Goal: Task Accomplishment & Management: Manage account settings

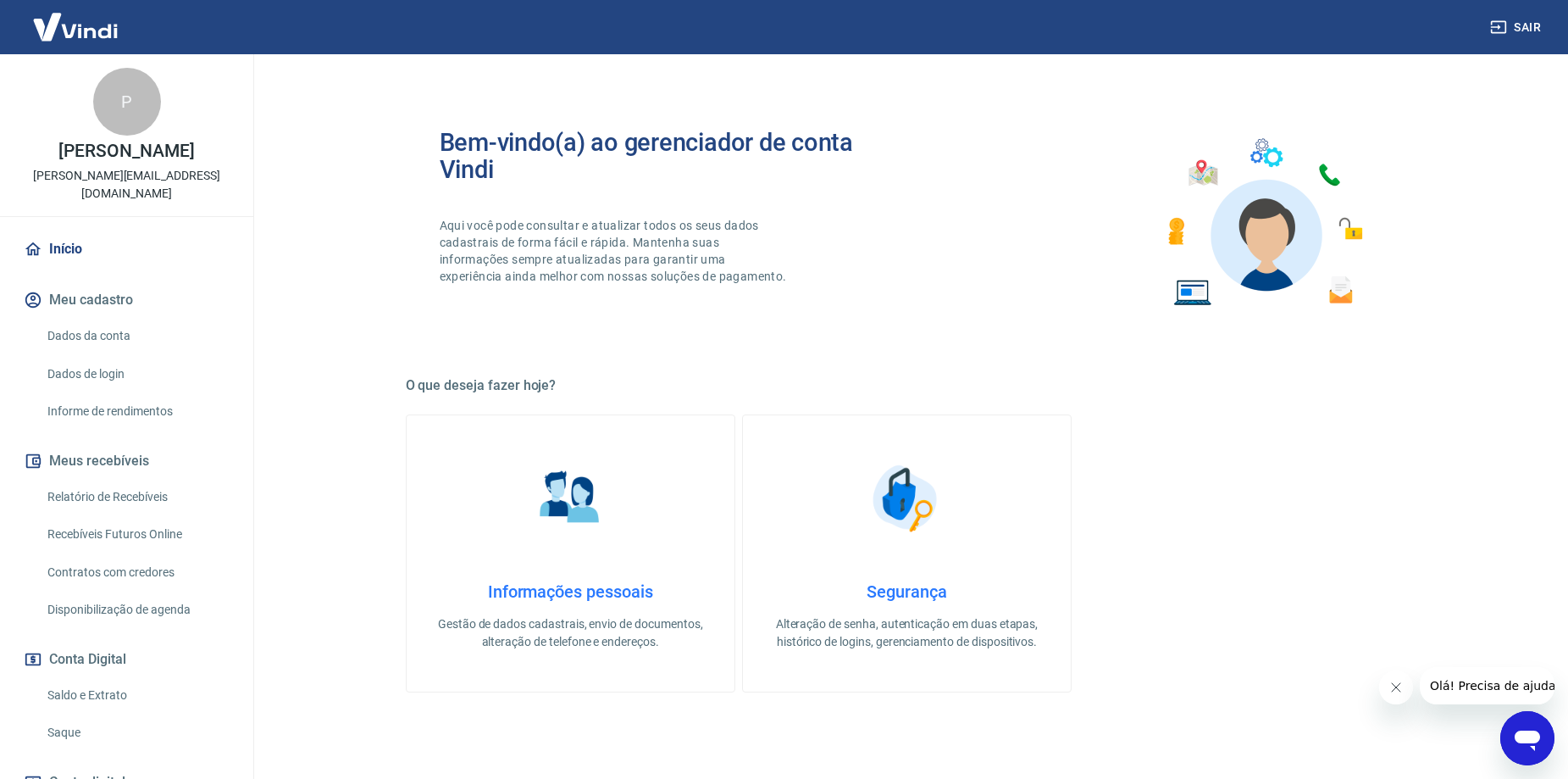
click at [161, 484] on link "Relatório de Recebíveis" at bounding box center [137, 497] width 192 height 35
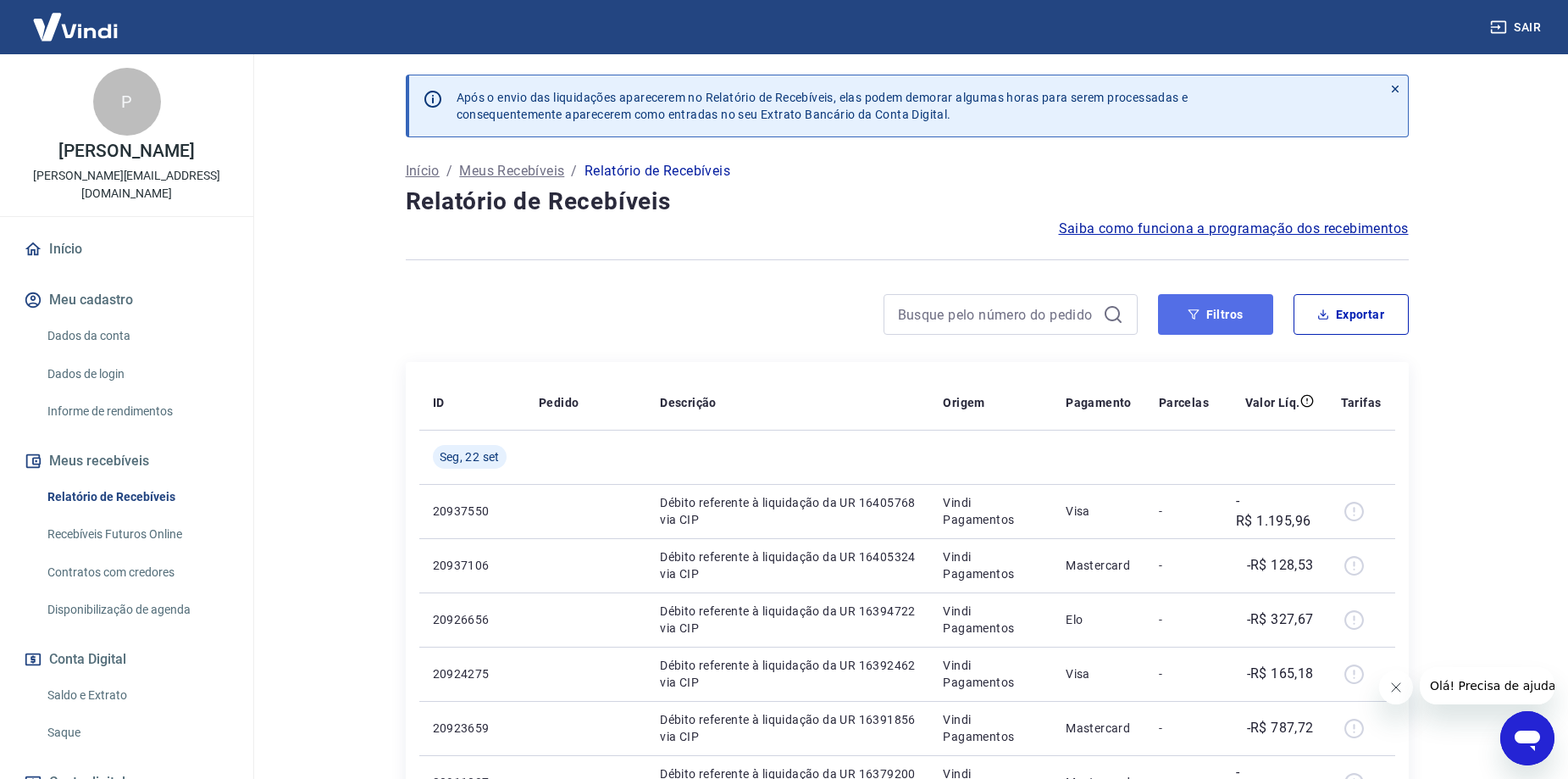
click at [1215, 302] on button "Filtros" at bounding box center [1216, 314] width 116 height 41
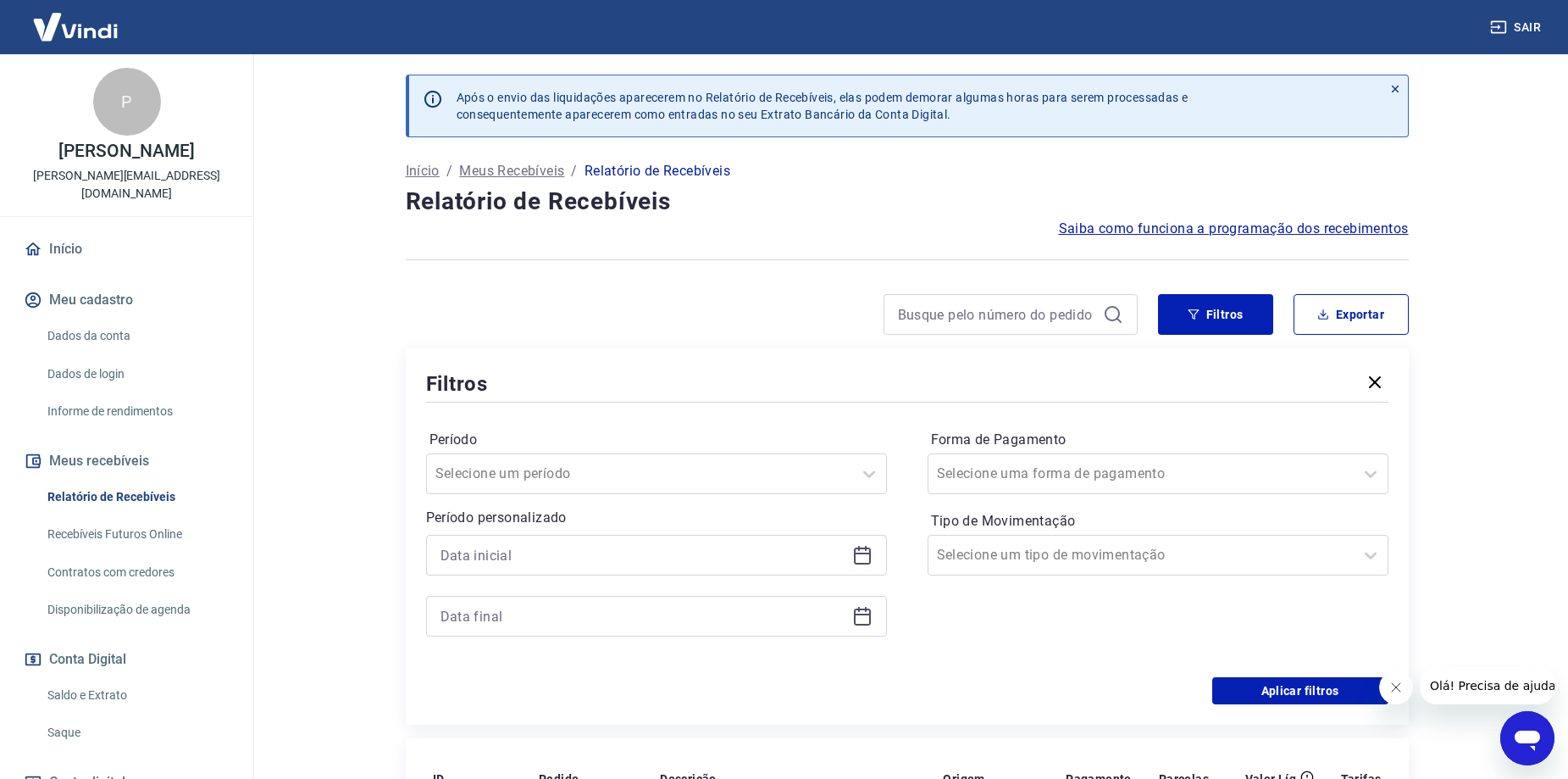
click at [869, 623] on icon at bounding box center [862, 616] width 17 height 17
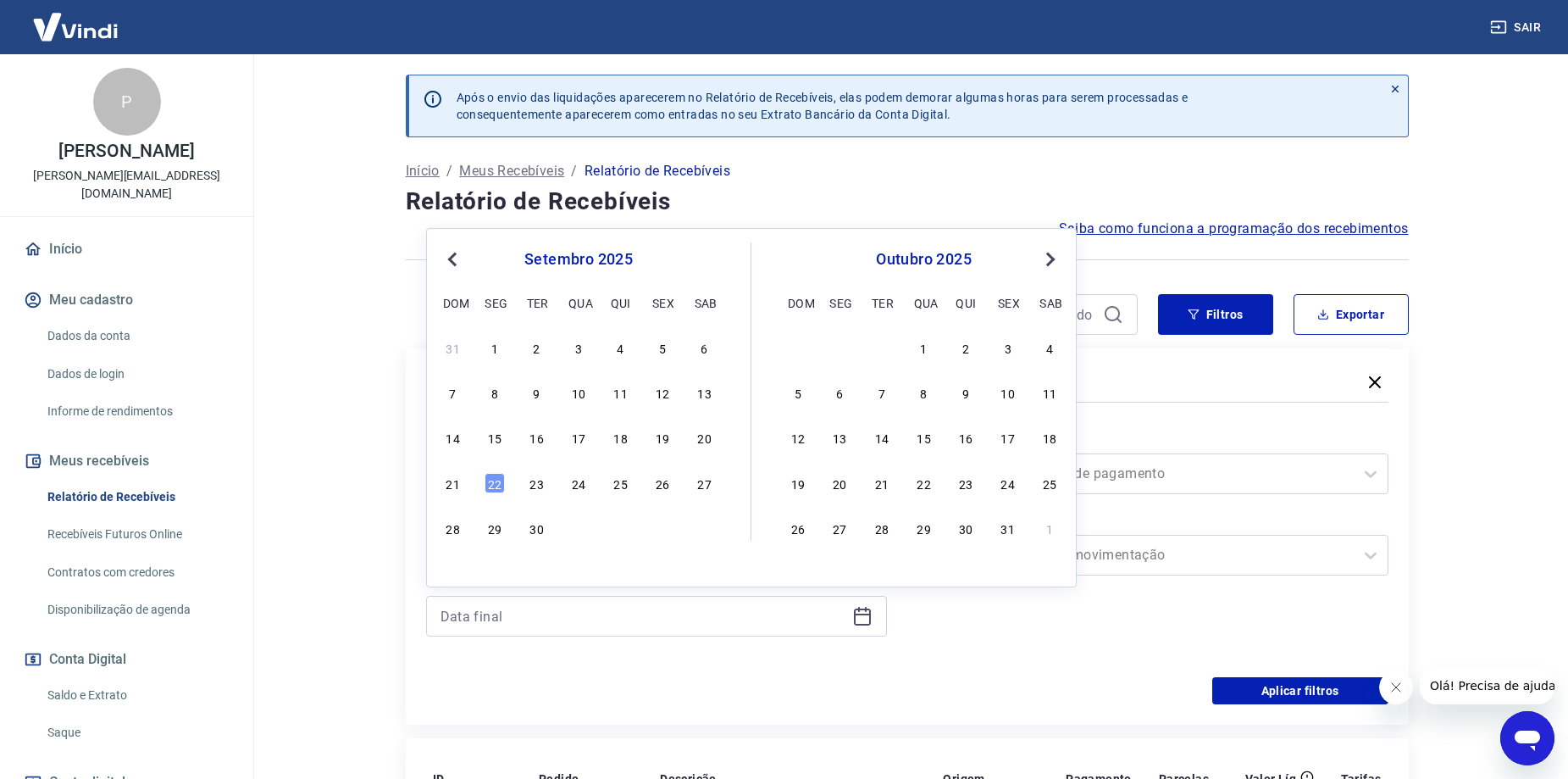
click at [427, 605] on div at bounding box center [657, 616] width 461 height 41
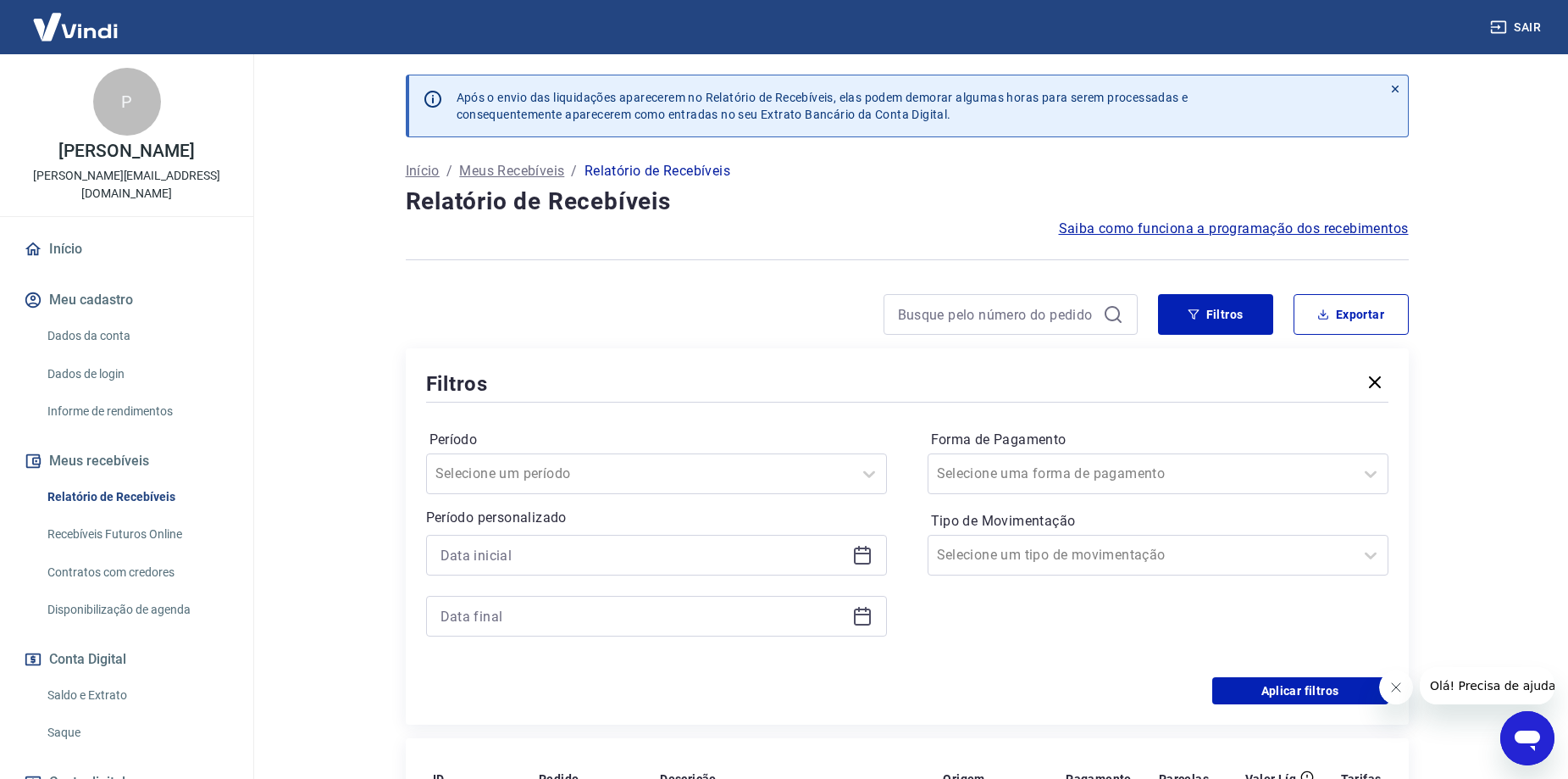
click at [859, 557] on icon at bounding box center [862, 556] width 20 height 20
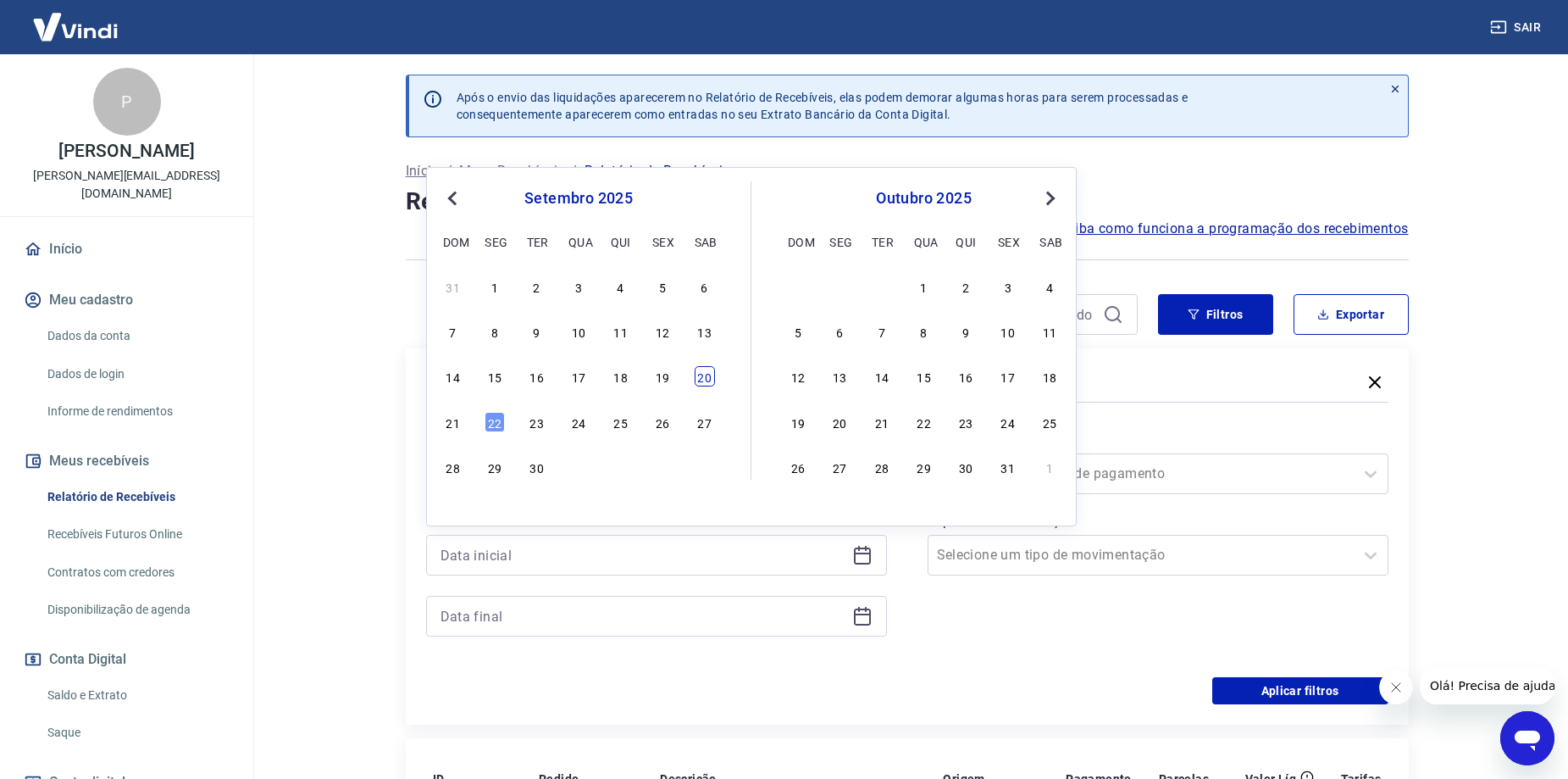
click at [704, 379] on div "20" at bounding box center [705, 376] width 20 height 20
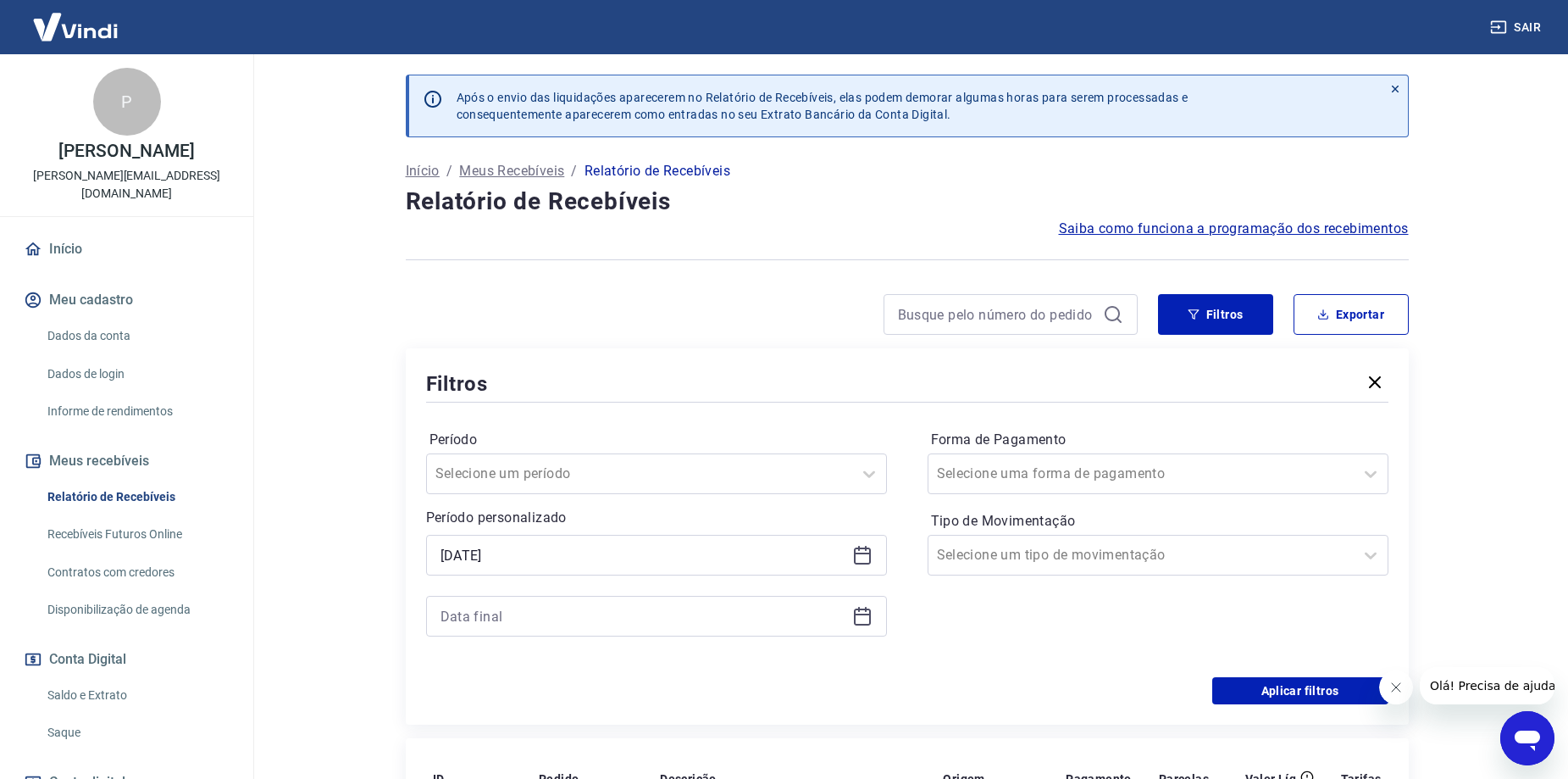
type input "[DATE]"
click at [865, 610] on icon at bounding box center [866, 609] width 2 height 5
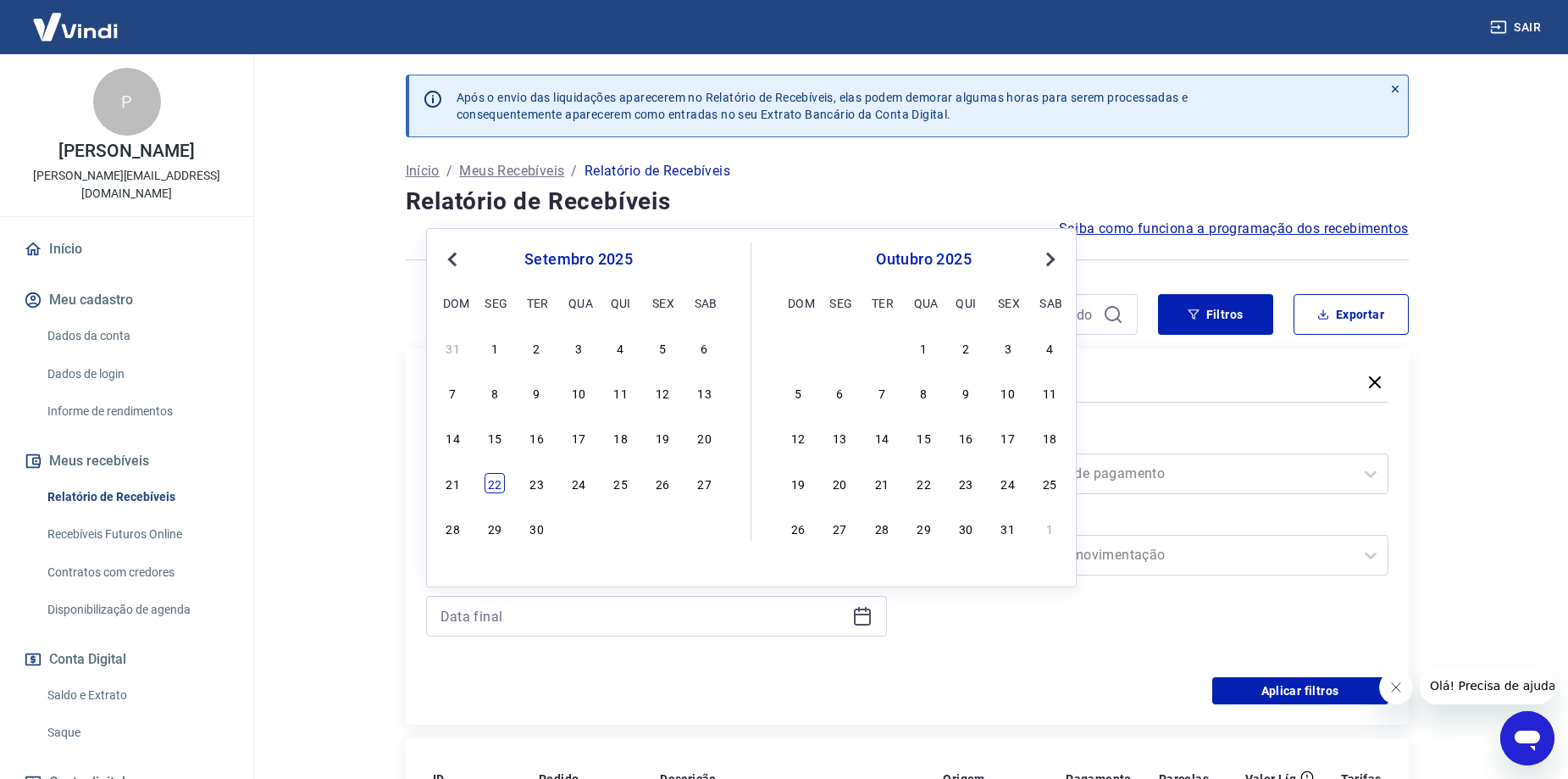
click at [499, 488] on div "22" at bounding box center [494, 483] width 20 height 20
type input "[DATE]"
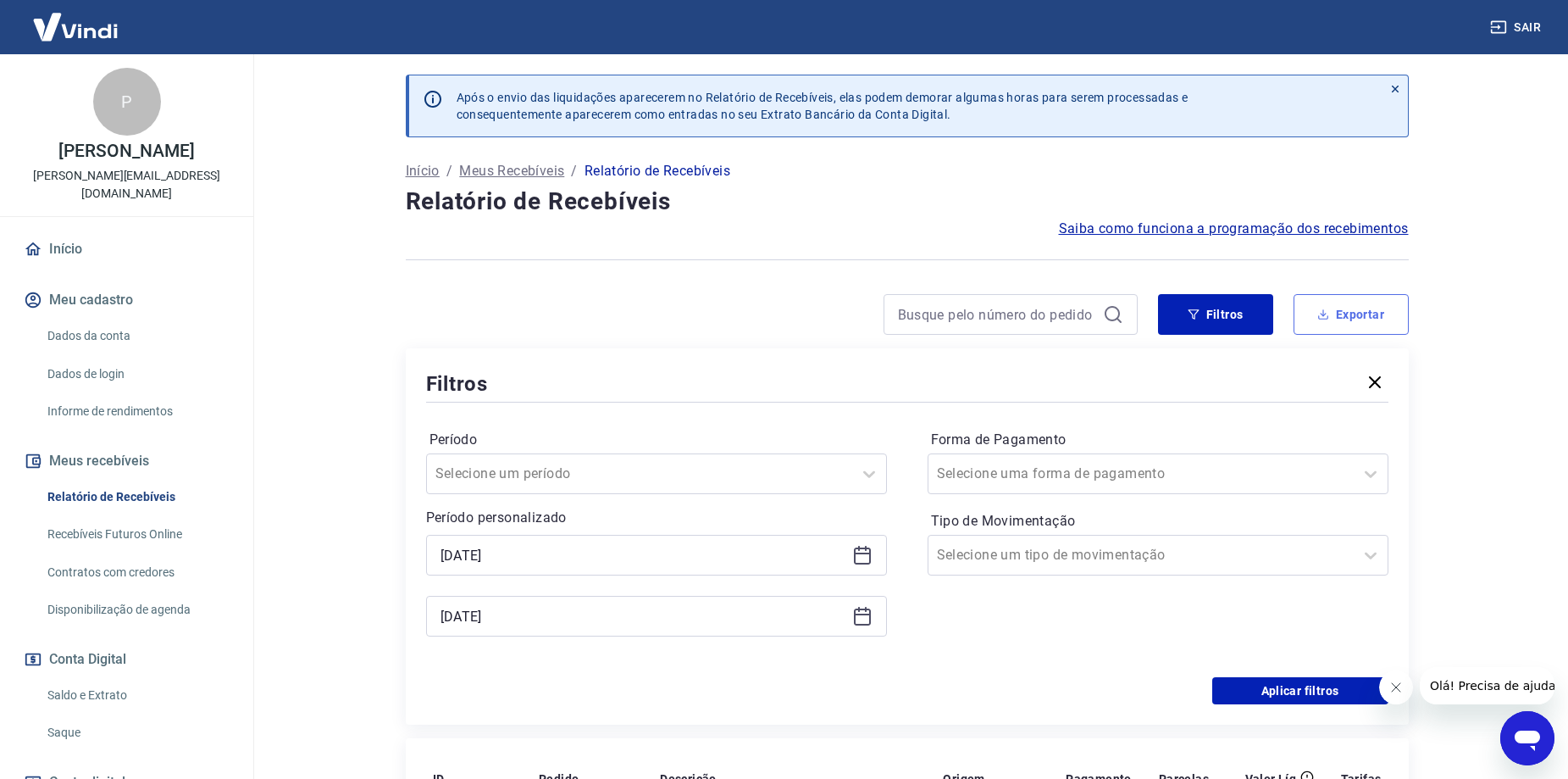
click at [1328, 308] on button "Exportar" at bounding box center [1352, 314] width 116 height 41
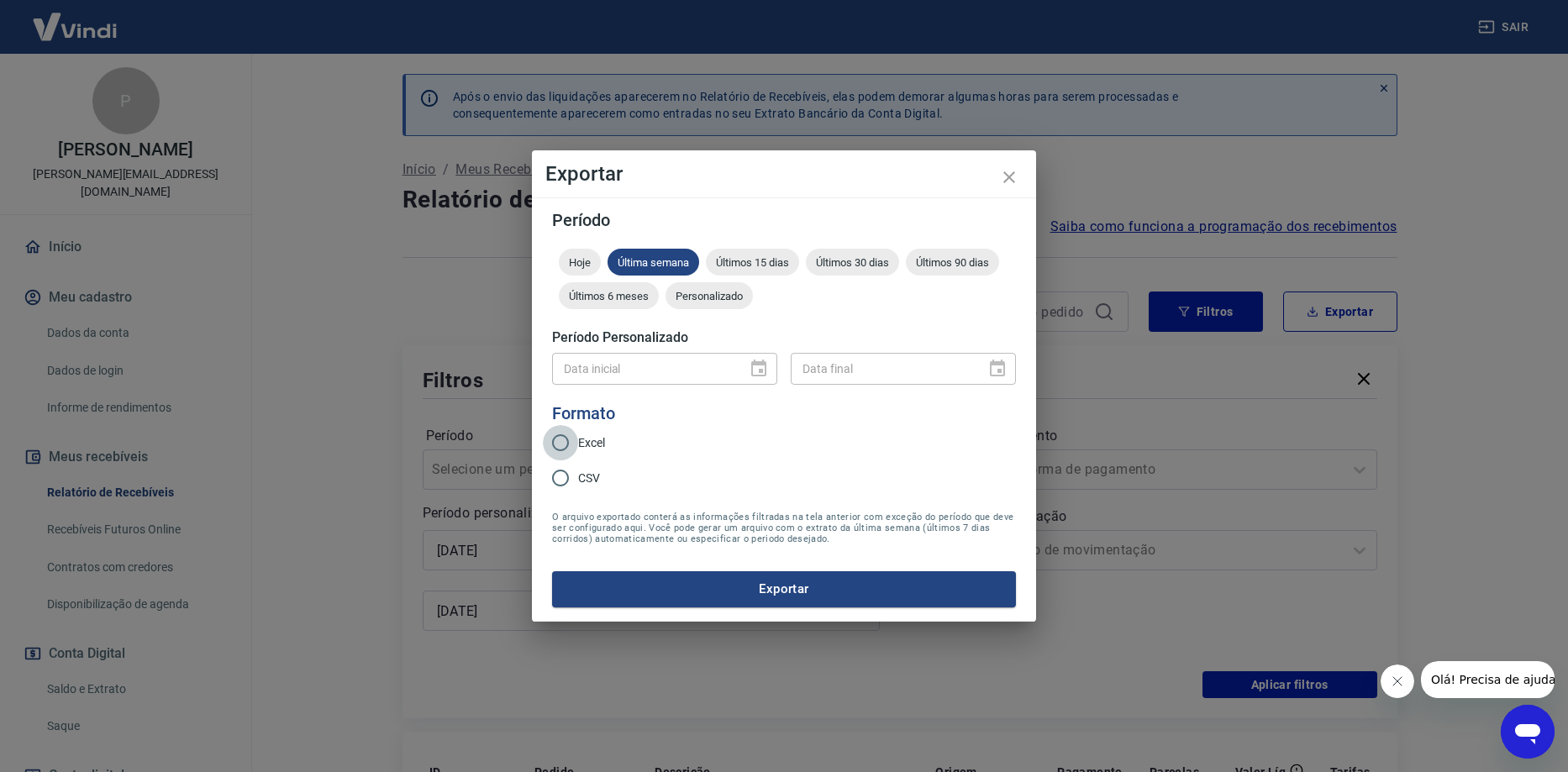
click at [560, 446] on input "Excel" at bounding box center [561, 443] width 36 height 36
radio input "true"
click at [713, 296] on span "Personalizado" at bounding box center [709, 296] width 87 height 13
click at [759, 373] on icon "Choose date" at bounding box center [758, 368] width 15 height 17
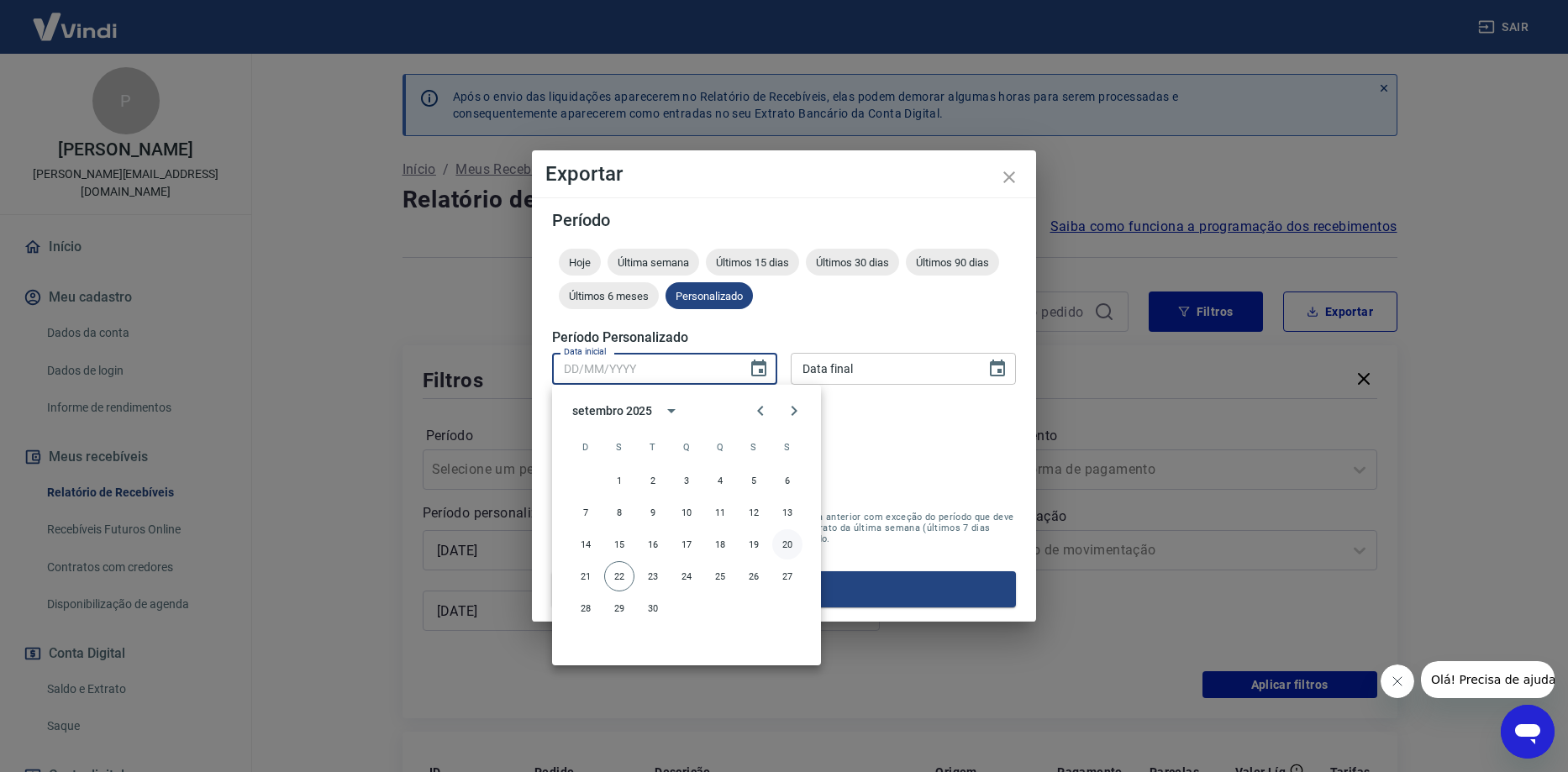
click at [784, 547] on button "20" at bounding box center [787, 545] width 31 height 31
type input "[DATE]"
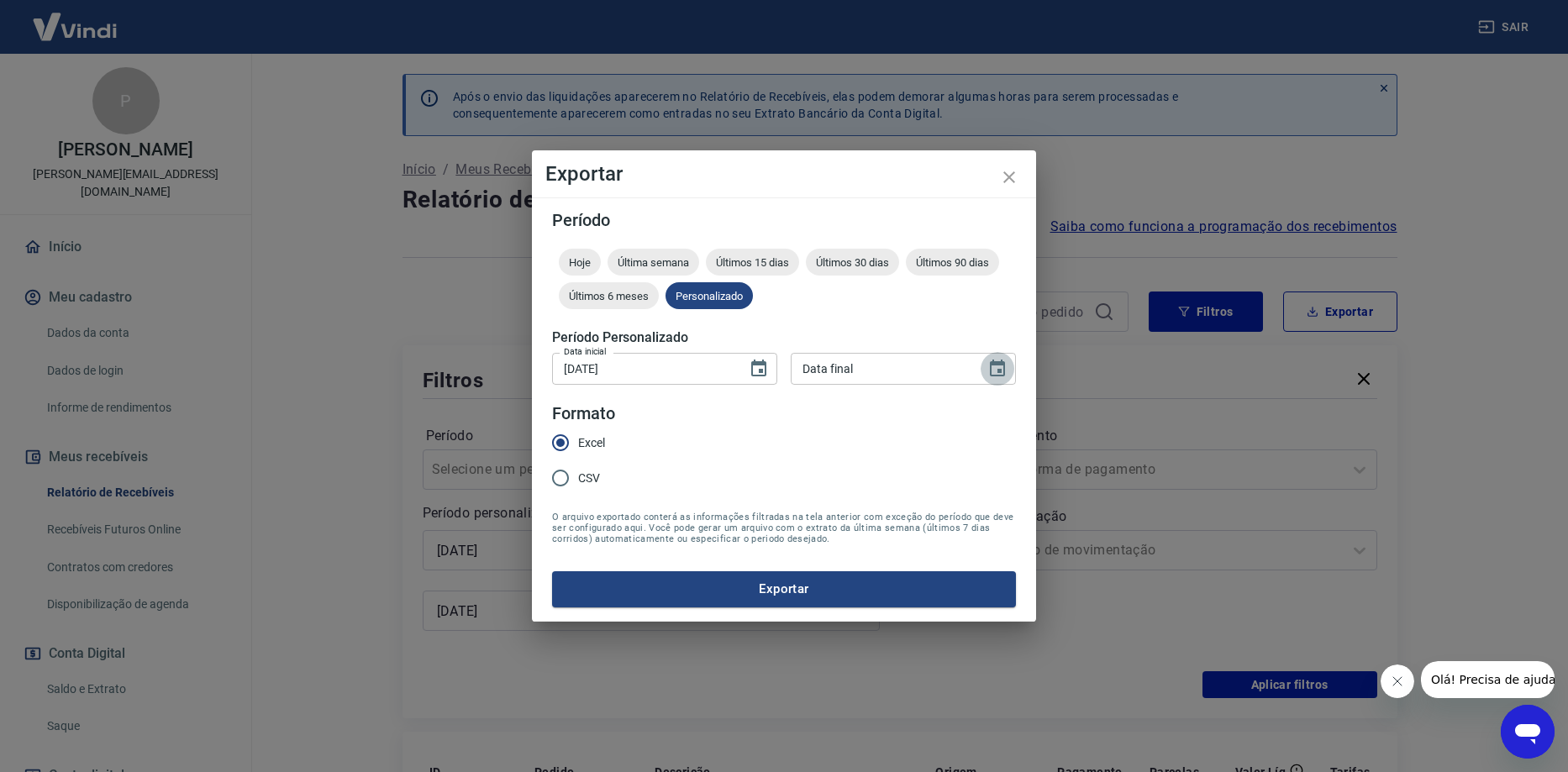
click at [1001, 366] on icon "Choose date" at bounding box center [997, 368] width 15 height 17
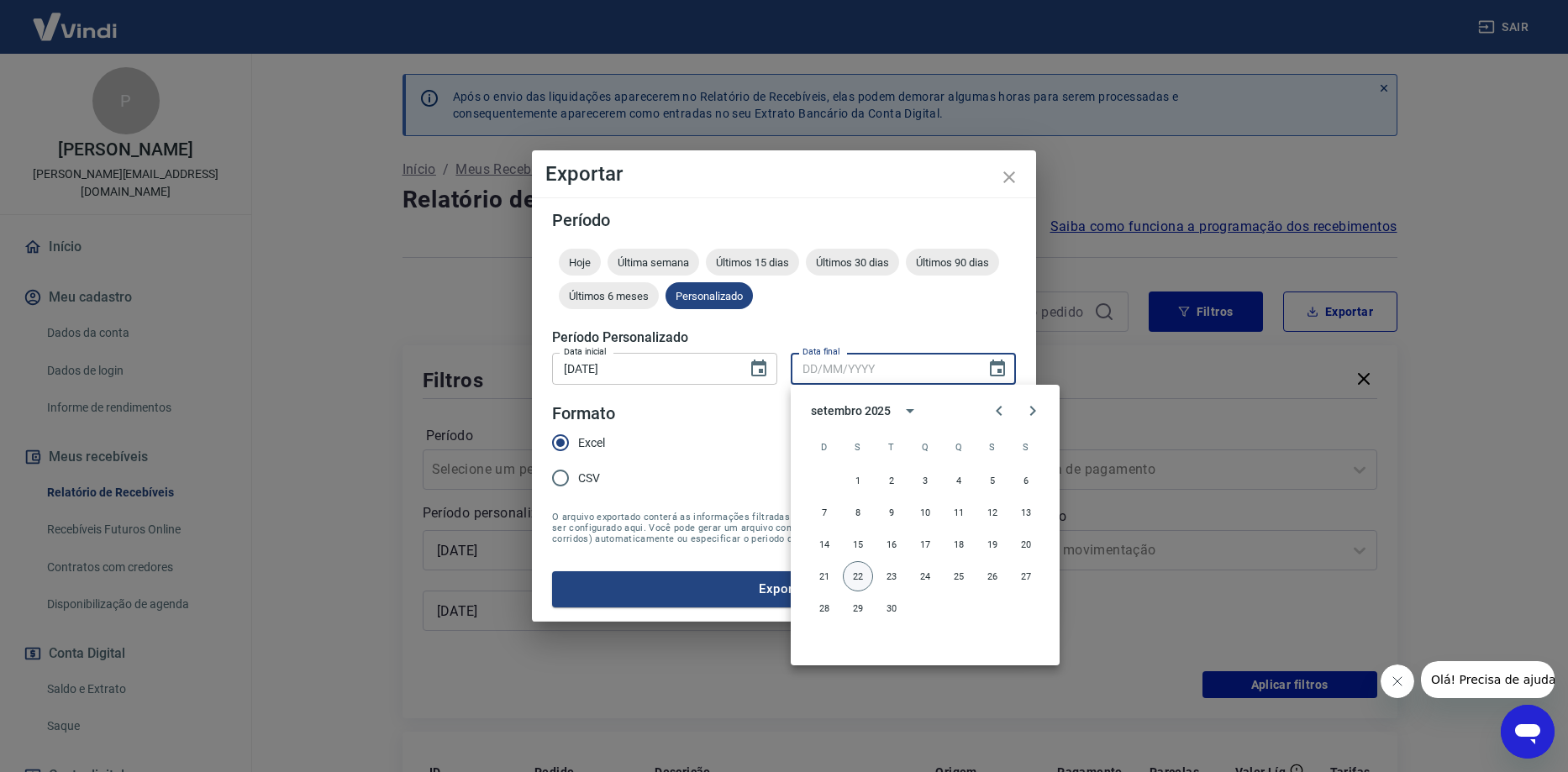
click at [851, 574] on button "22" at bounding box center [858, 576] width 31 height 31
type input "[DATE]"
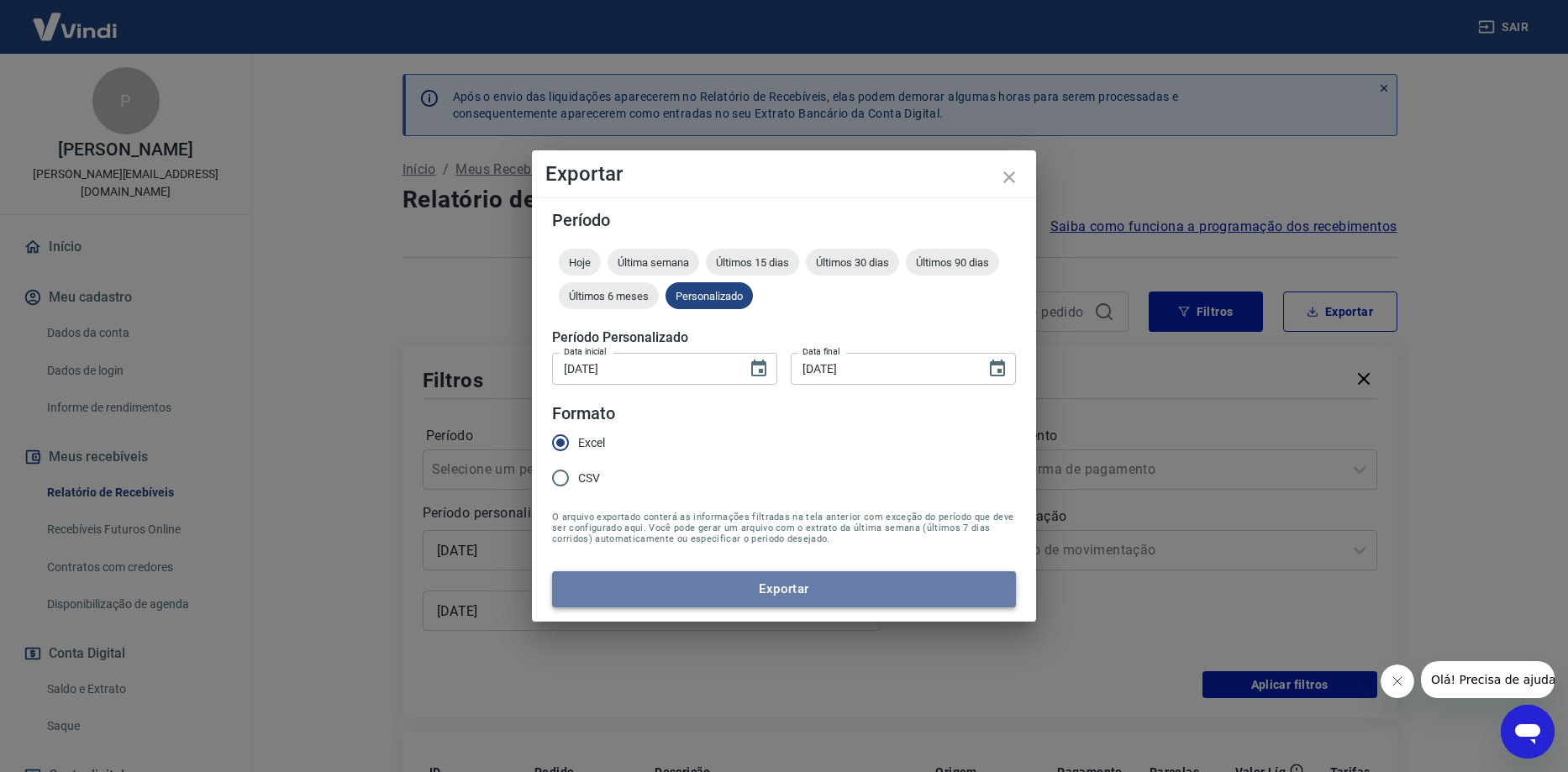
click at [746, 587] on button "Exportar" at bounding box center [783, 589] width 464 height 36
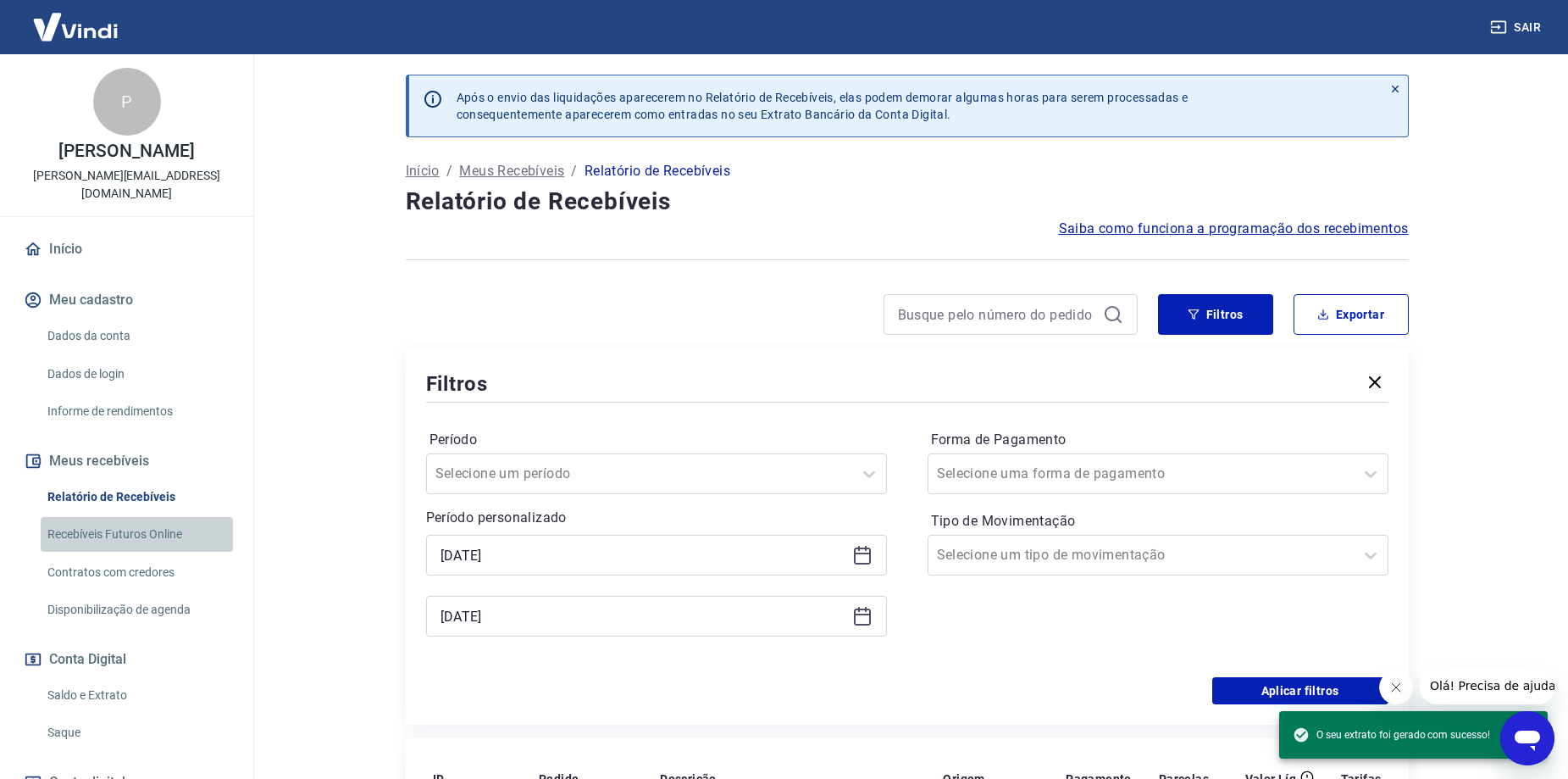
click at [170, 524] on link "Recebíveis Futuros Online" at bounding box center [137, 535] width 192 height 35
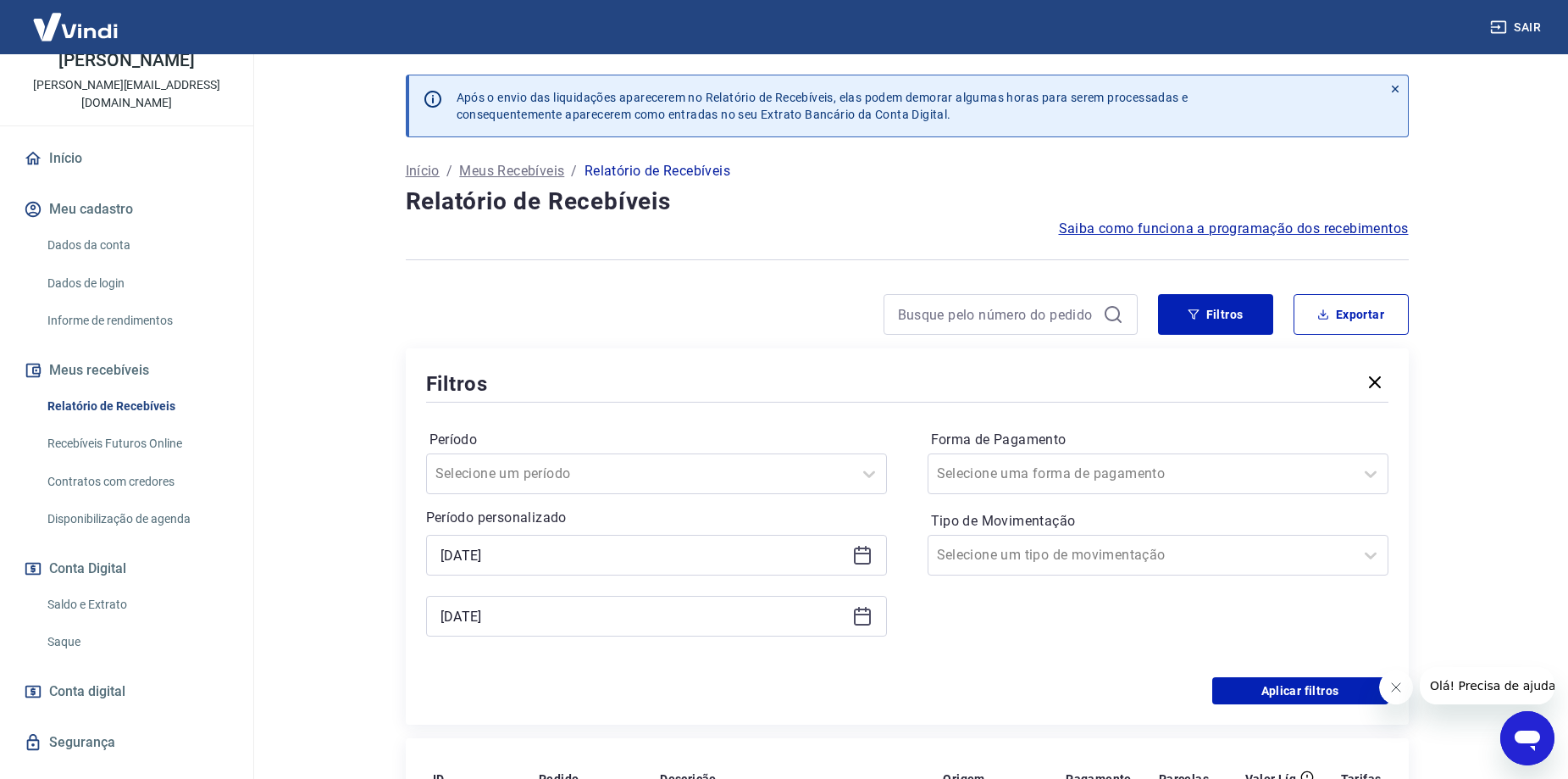
scroll to position [124, 0]
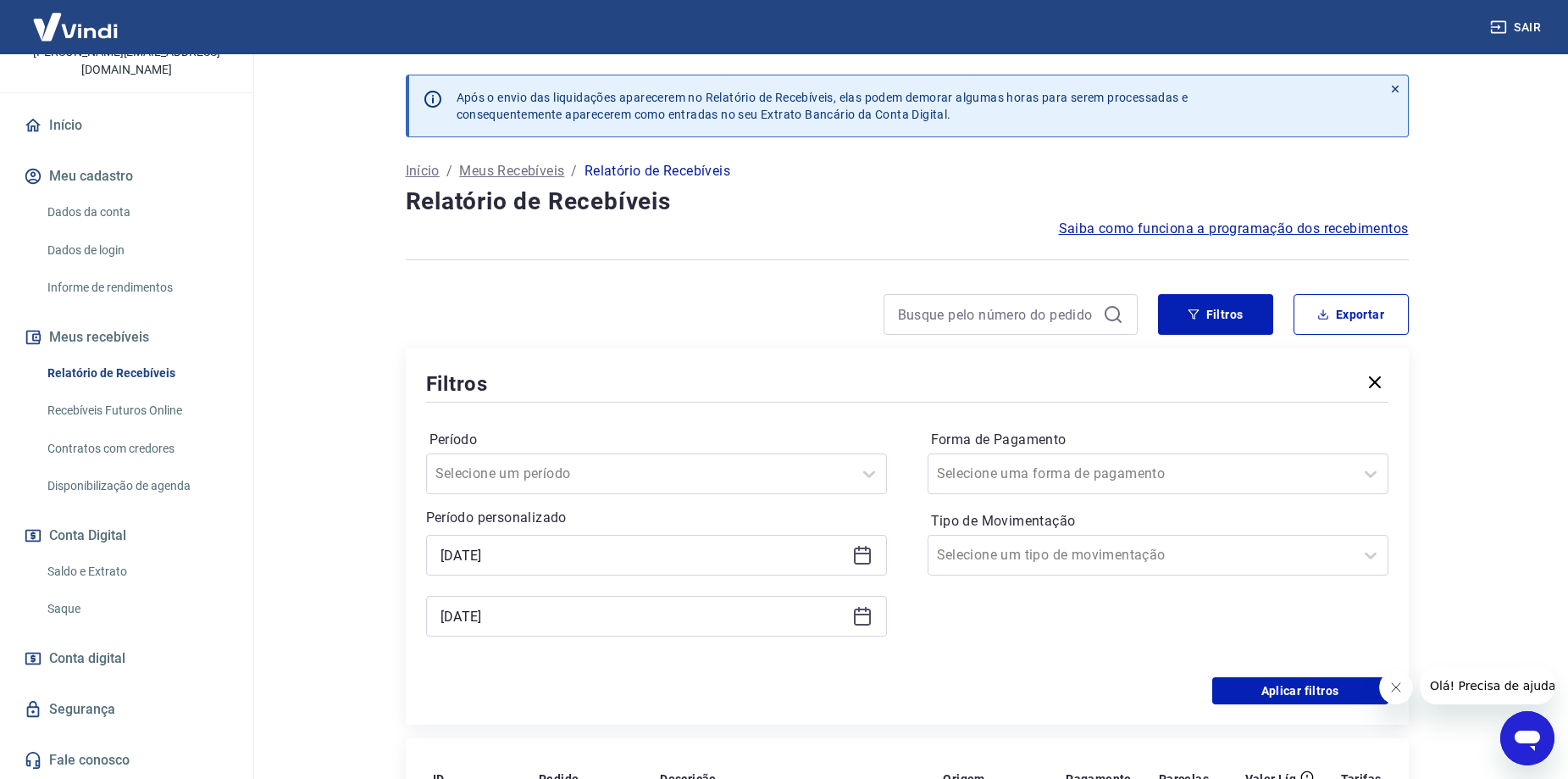
click at [69, 612] on link "Saque" at bounding box center [137, 608] width 192 height 35
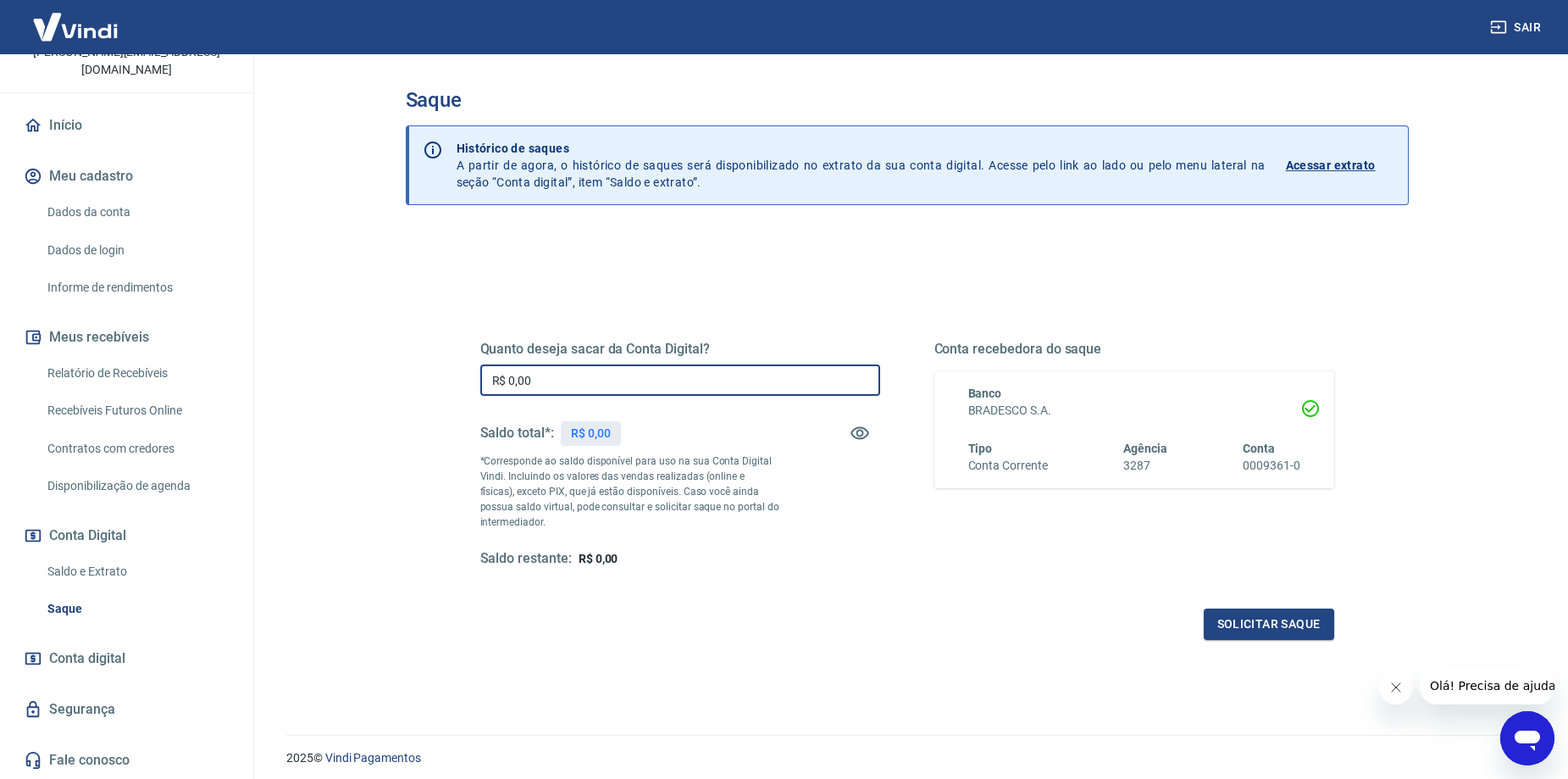
click at [612, 392] on input "R$ 0,00" at bounding box center [680, 380] width 400 height 31
type input "R$ 1.572,70"
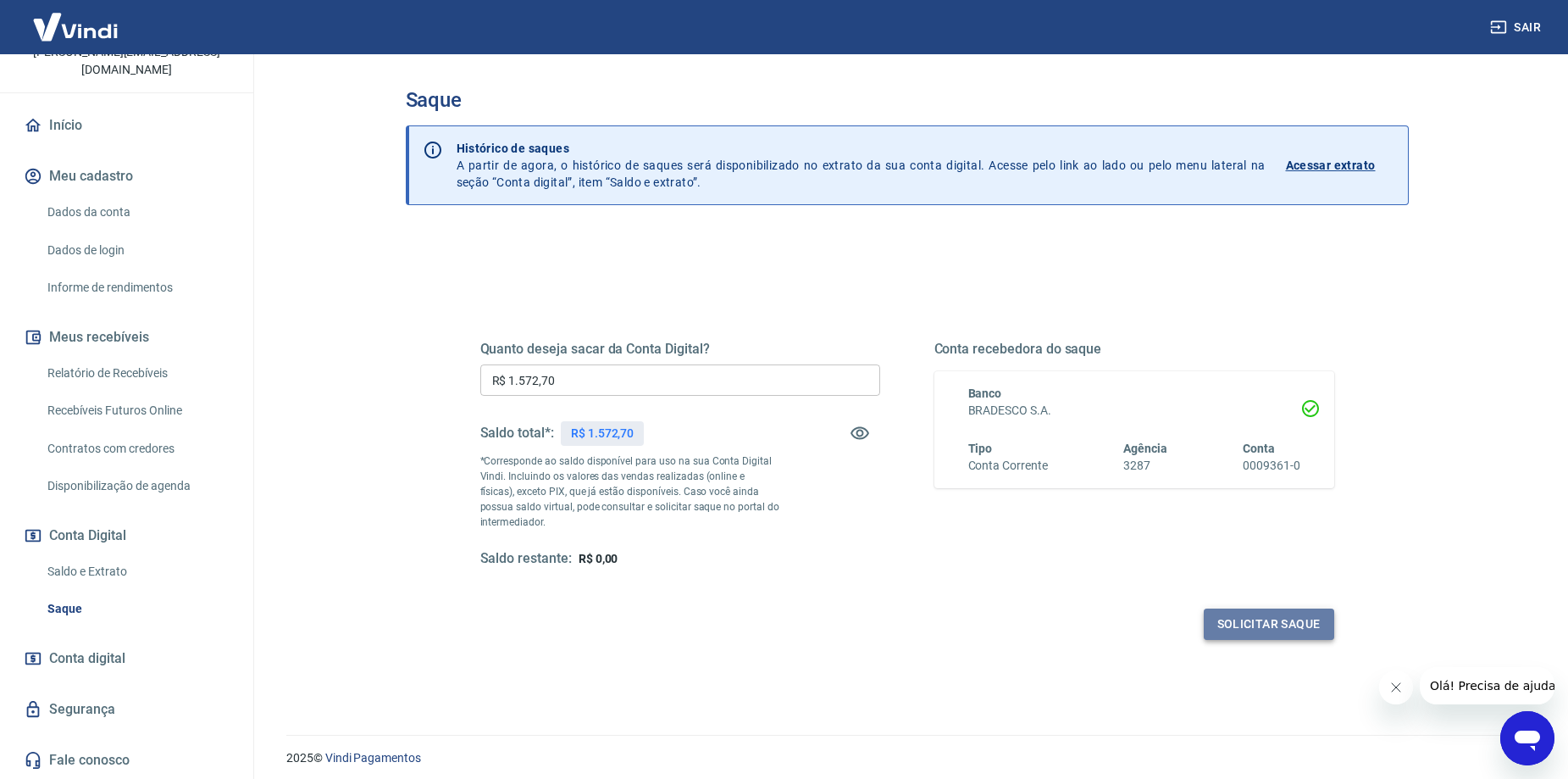
click at [1262, 635] on button "Solicitar saque" at bounding box center [1269, 623] width 131 height 31
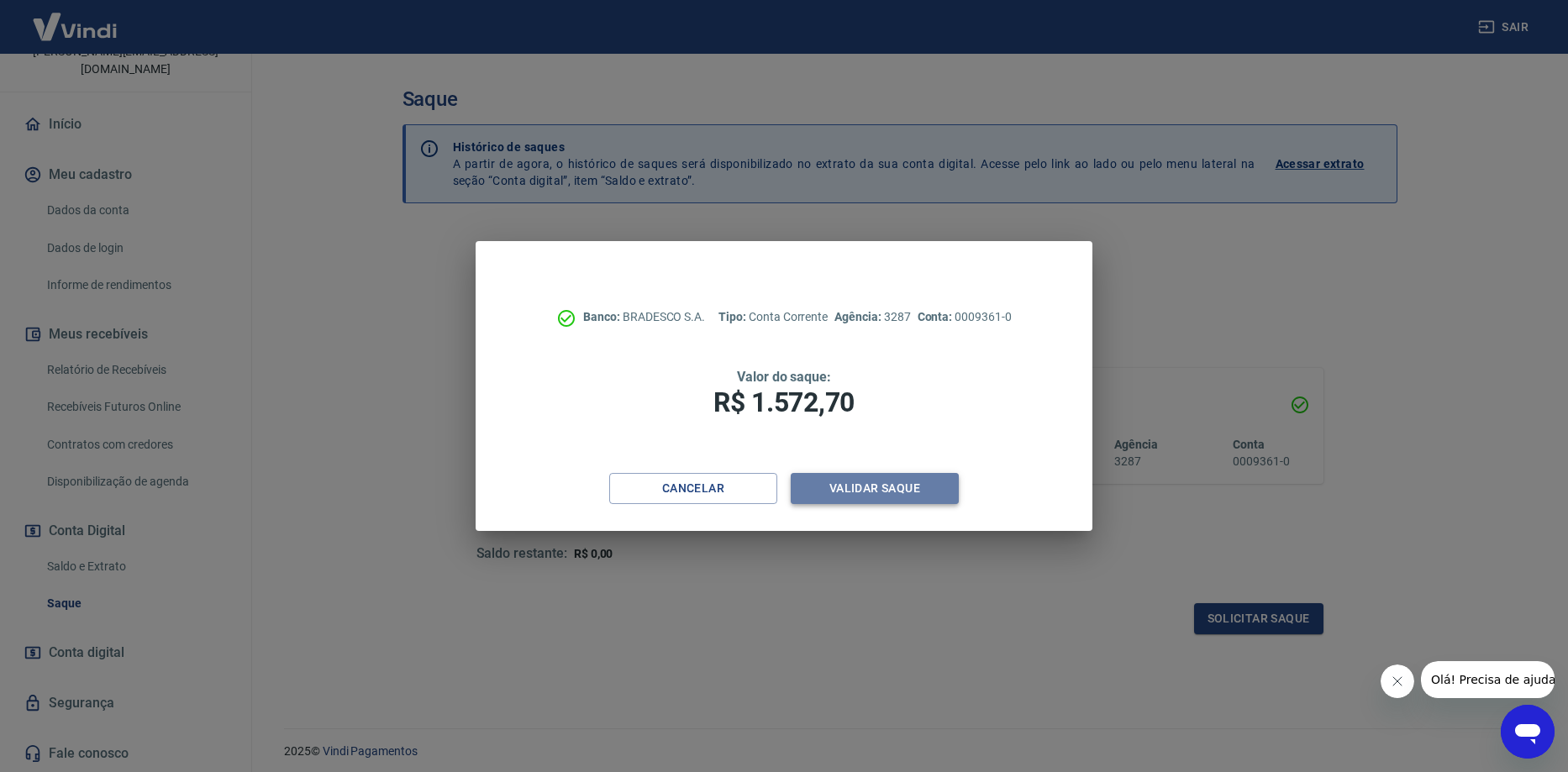
click at [831, 496] on button "Validar saque" at bounding box center [875, 488] width 168 height 31
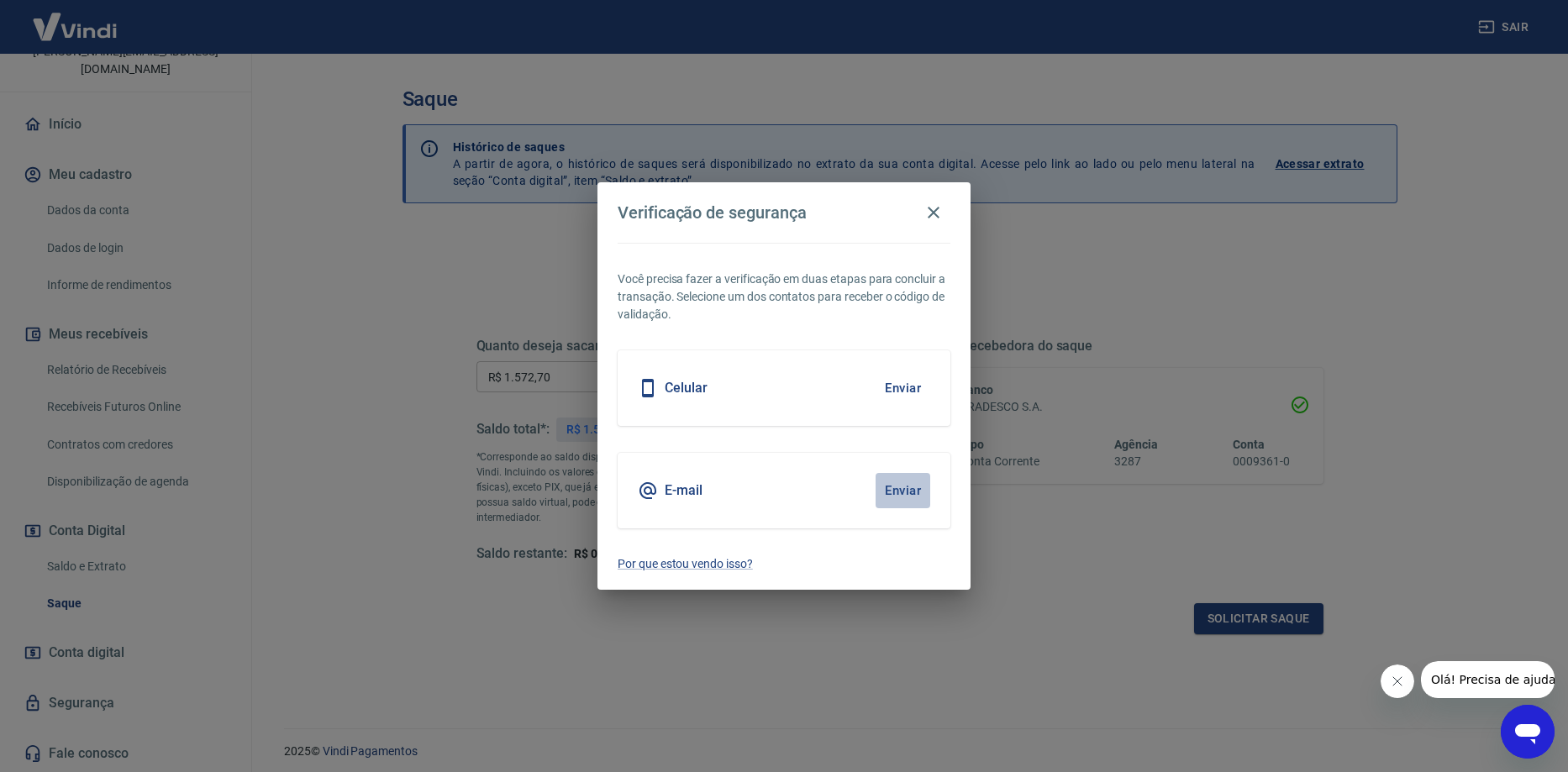
click at [915, 485] on button "Enviar" at bounding box center [903, 491] width 54 height 36
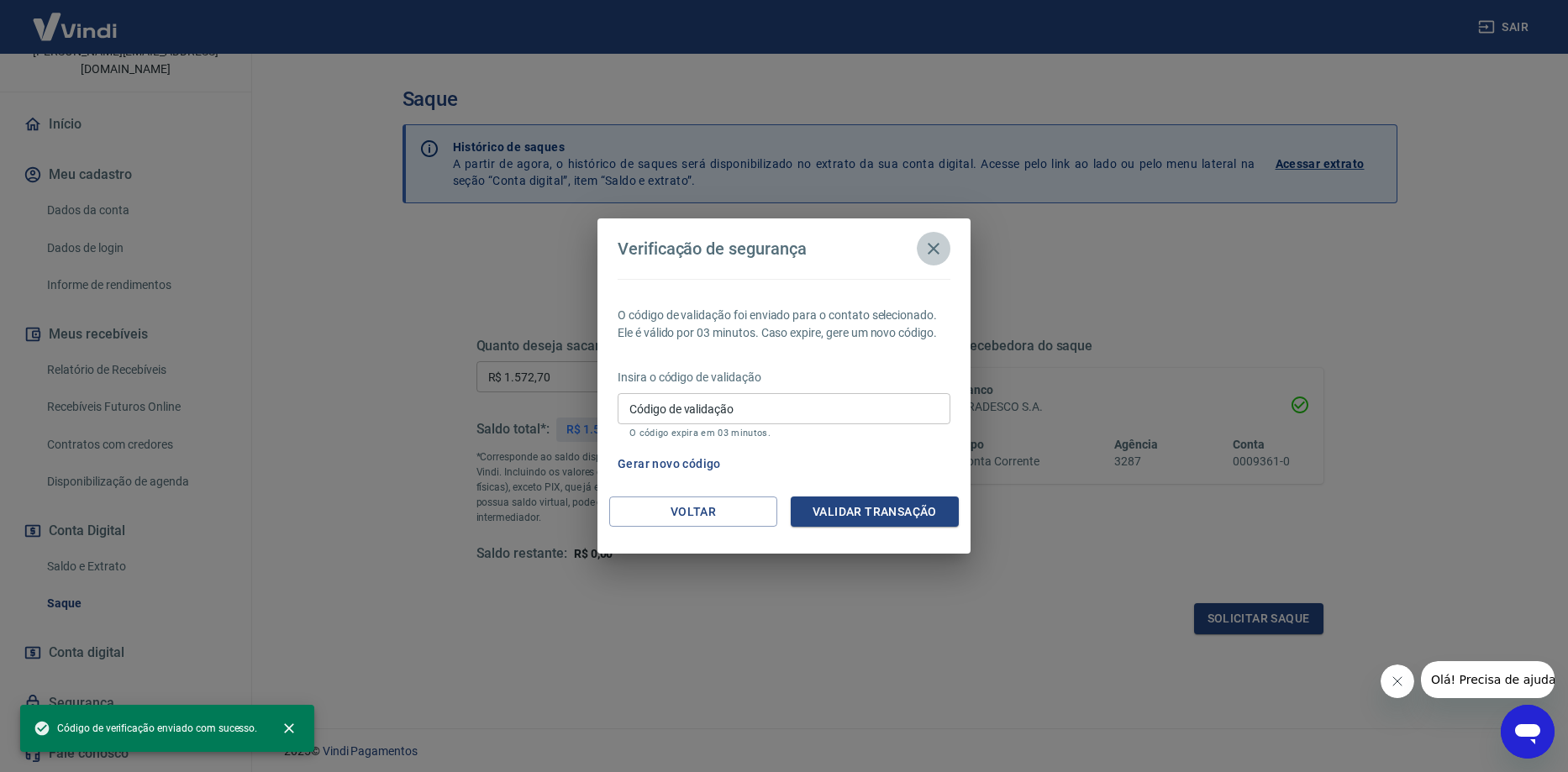
click at [935, 254] on icon "button" at bounding box center [933, 248] width 20 height 20
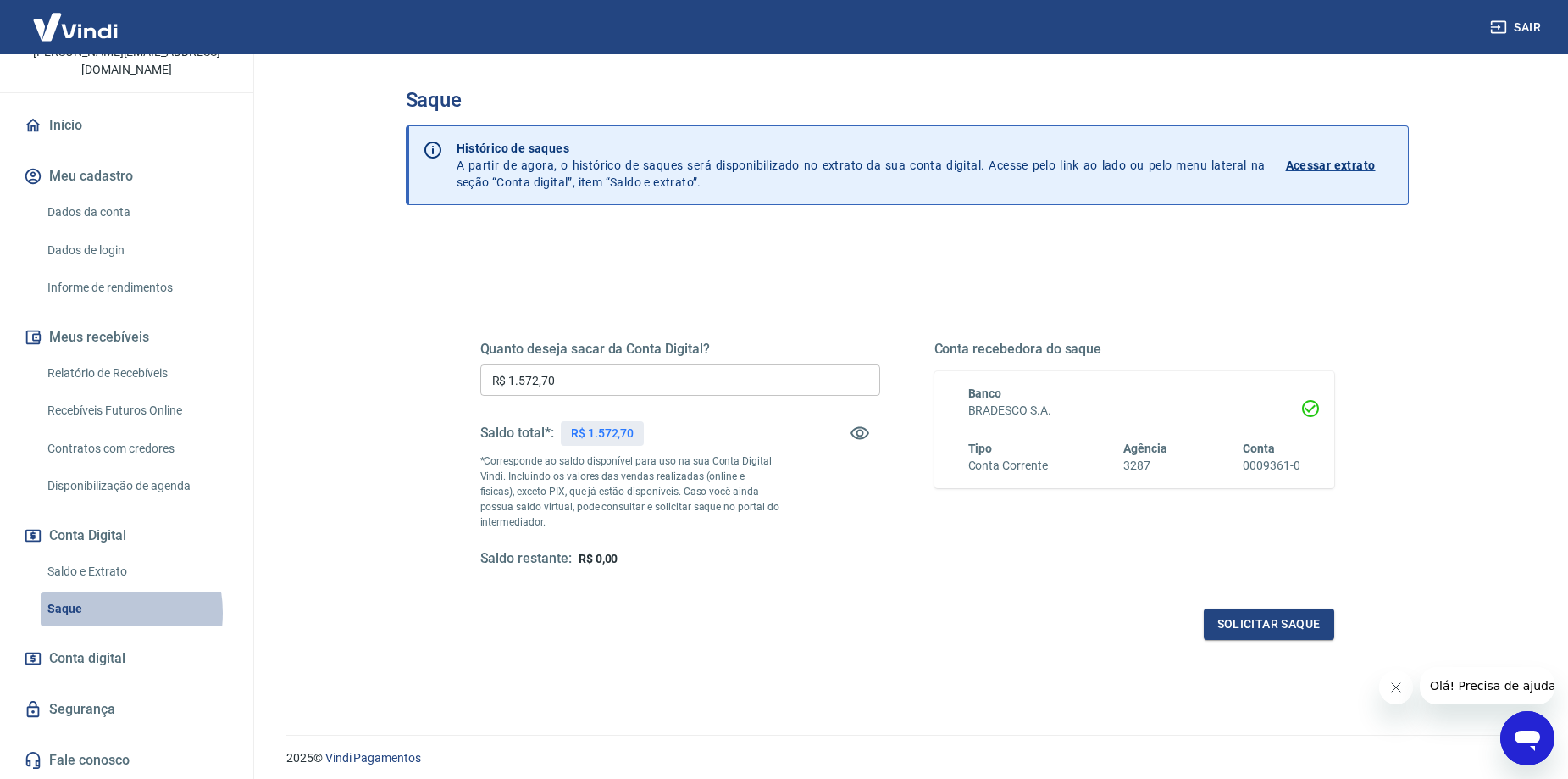
click at [86, 613] on link "Saque" at bounding box center [137, 608] width 192 height 35
click at [1310, 630] on button "Solicitar saque" at bounding box center [1269, 623] width 131 height 31
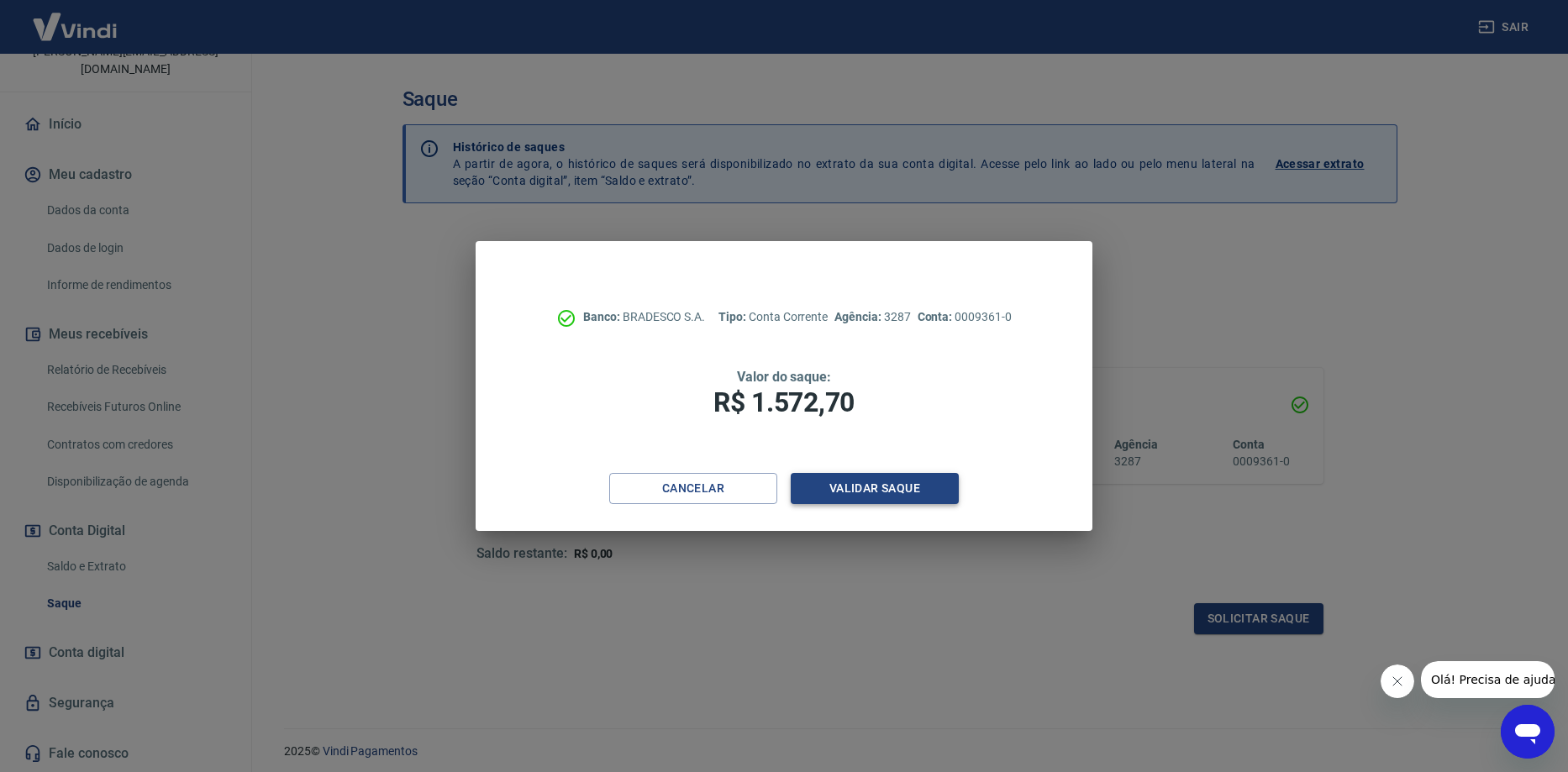
click at [883, 493] on button "Validar saque" at bounding box center [875, 488] width 168 height 31
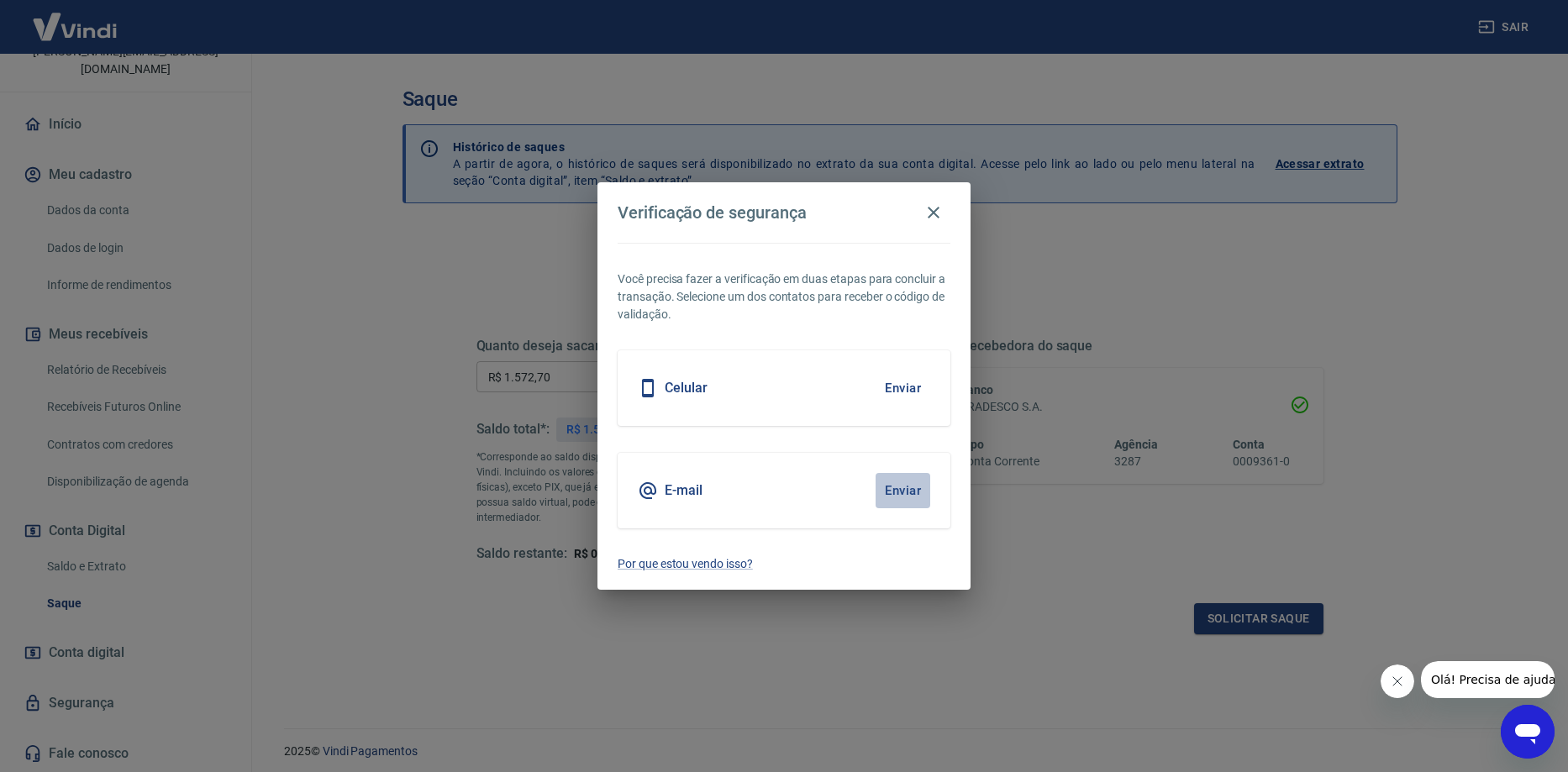
click at [904, 494] on button "Enviar" at bounding box center [903, 491] width 54 height 36
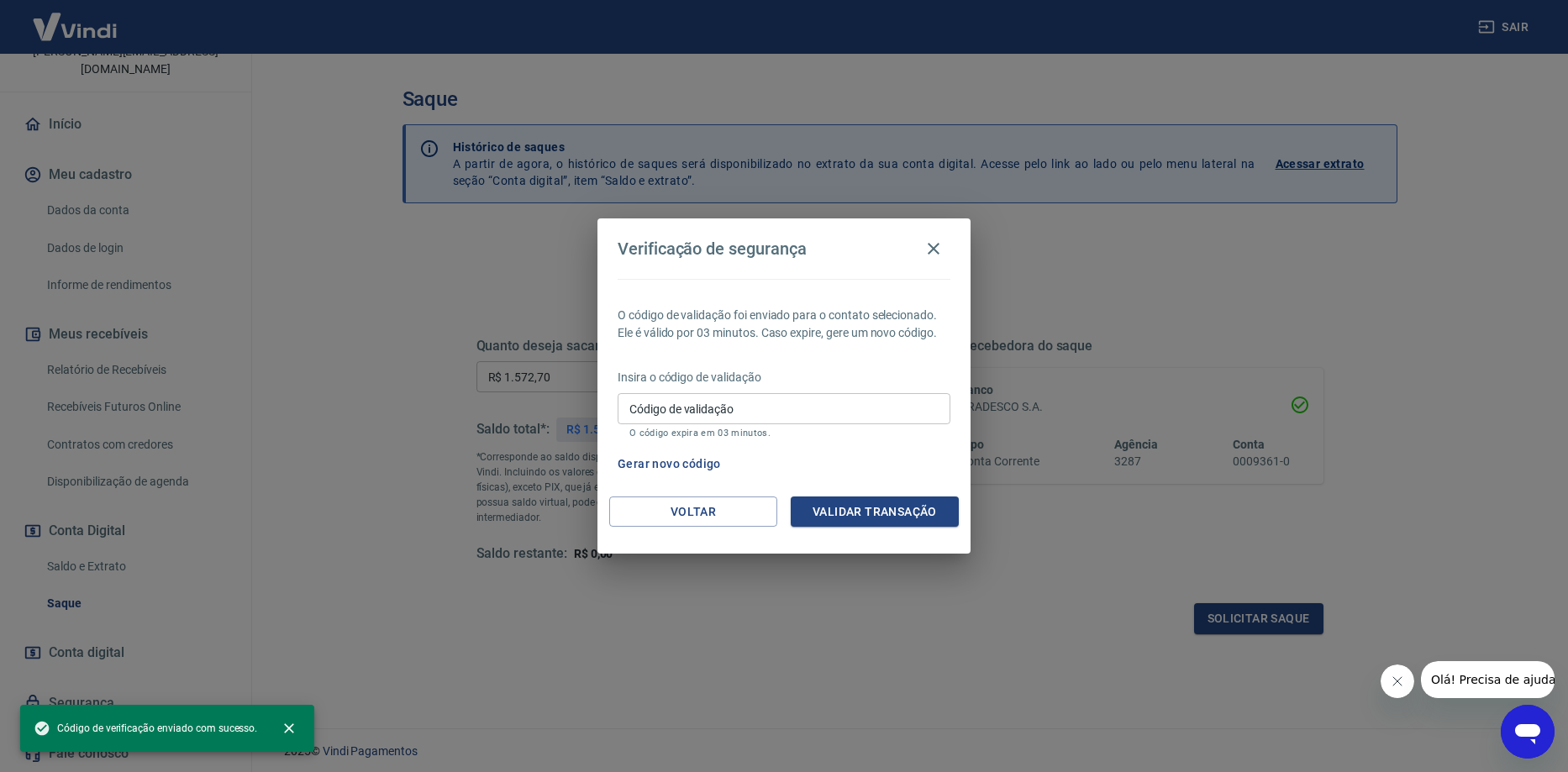
click at [778, 408] on input "Código de validação" at bounding box center [784, 408] width 333 height 31
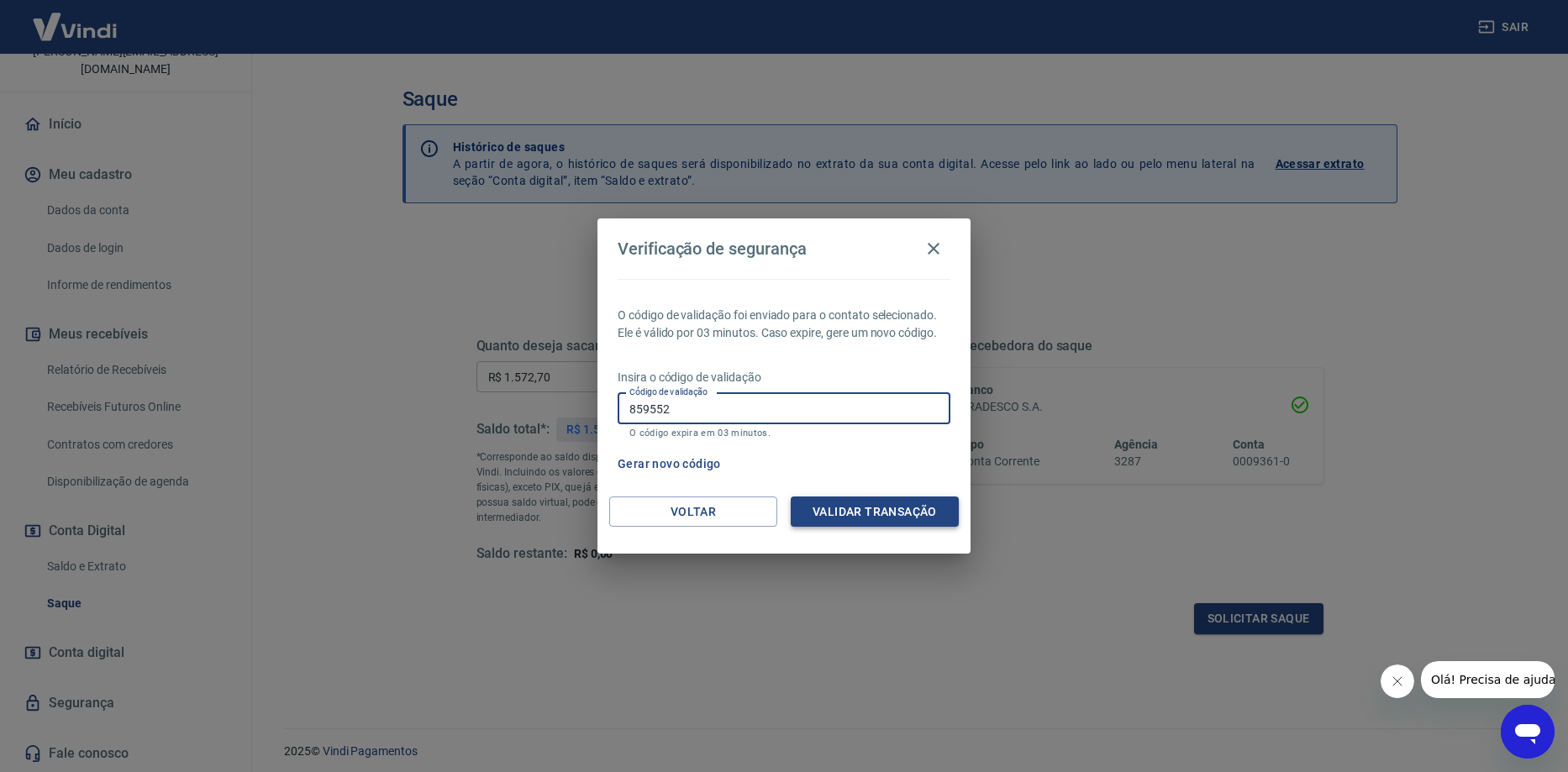
type input "859552"
click at [847, 513] on button "Validar transação" at bounding box center [875, 511] width 168 height 31
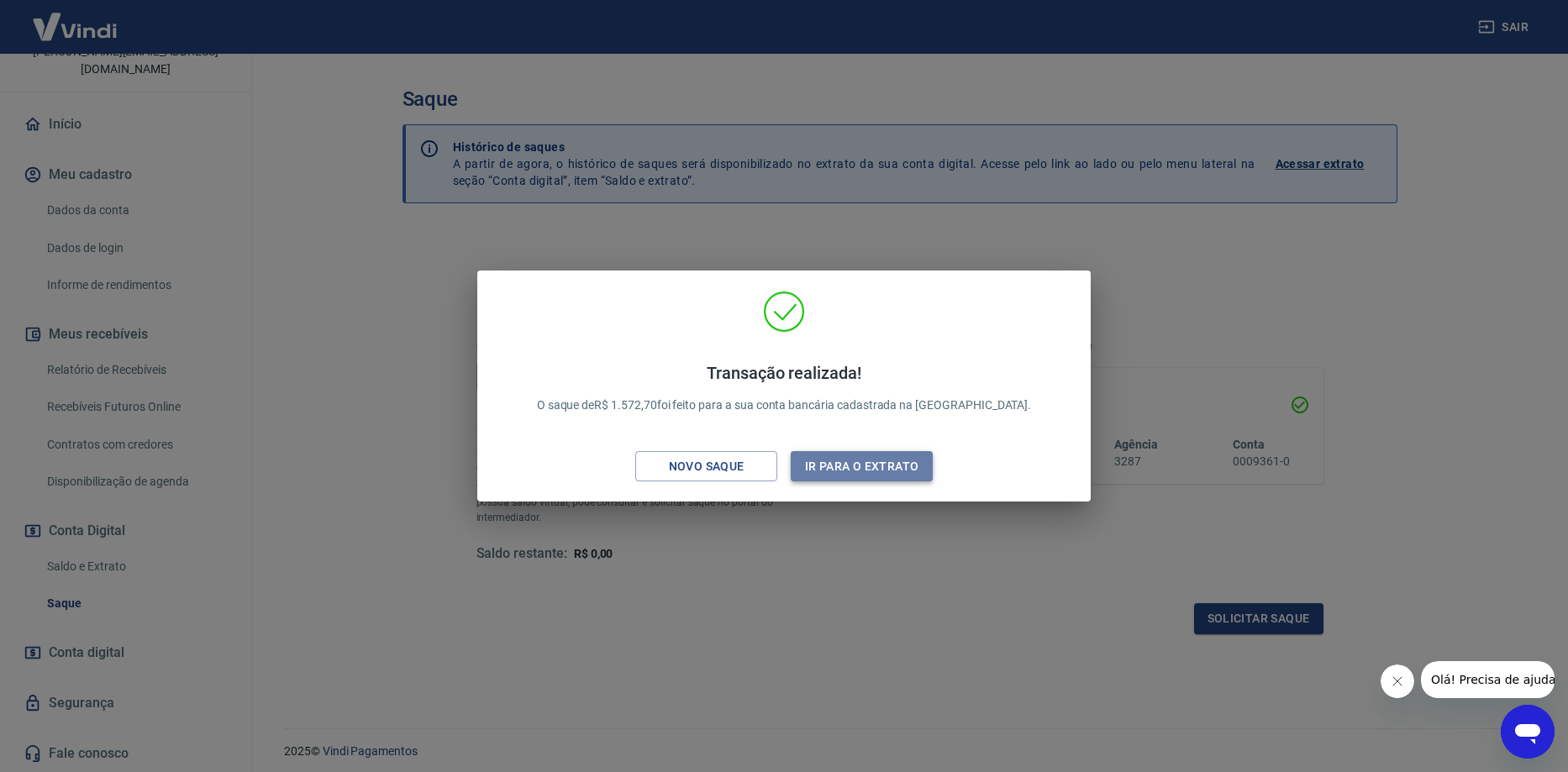
click at [839, 468] on button "Ir para o extrato" at bounding box center [862, 466] width 142 height 31
